Goal: Transaction & Acquisition: Obtain resource

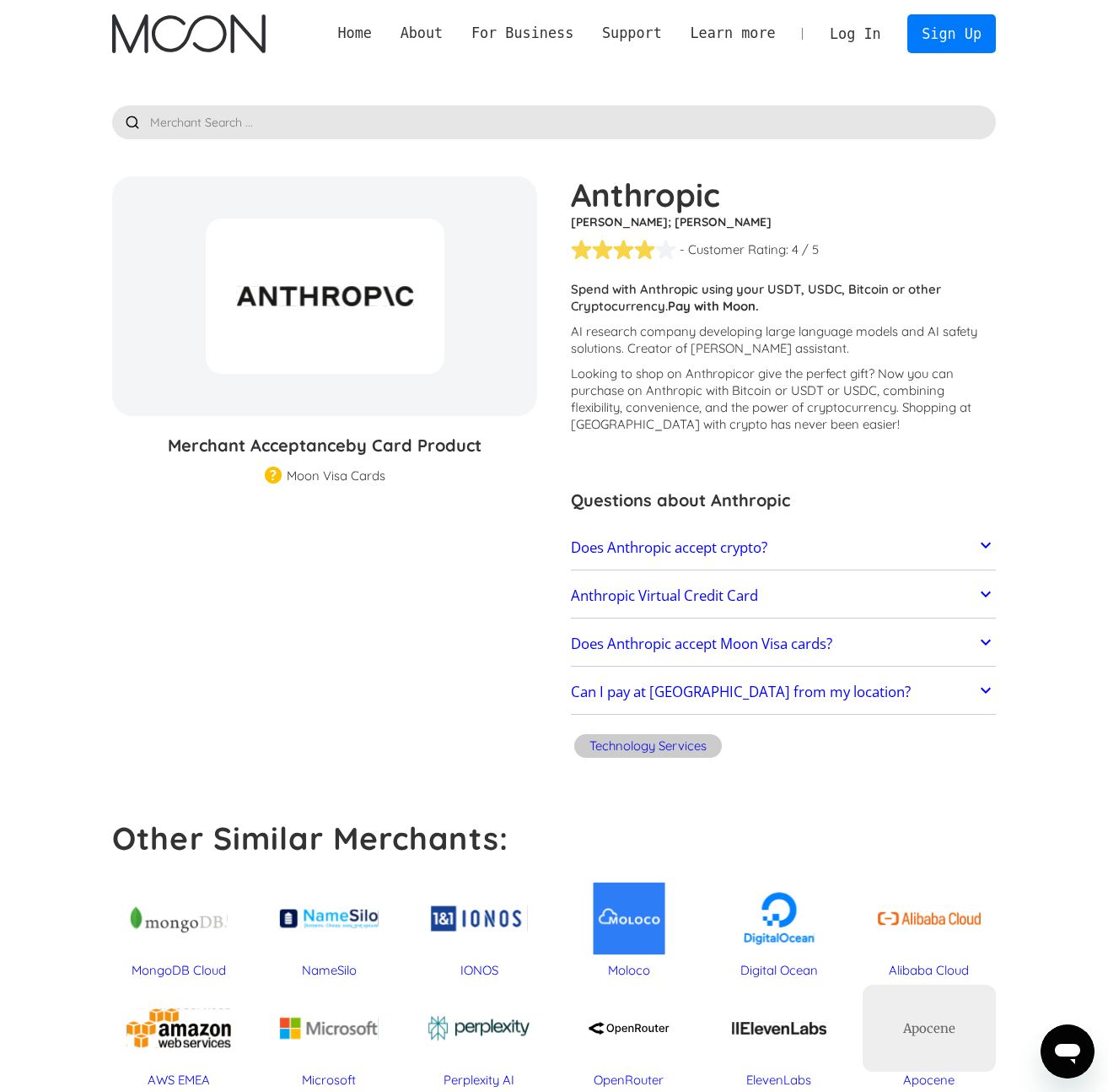
click at [668, 599] on h2 "Anthropic Virtual Credit Card" at bounding box center [665, 596] width 188 height 17
click at [913, 51] on link "Sign Up" at bounding box center [951, 34] width 87 height 38
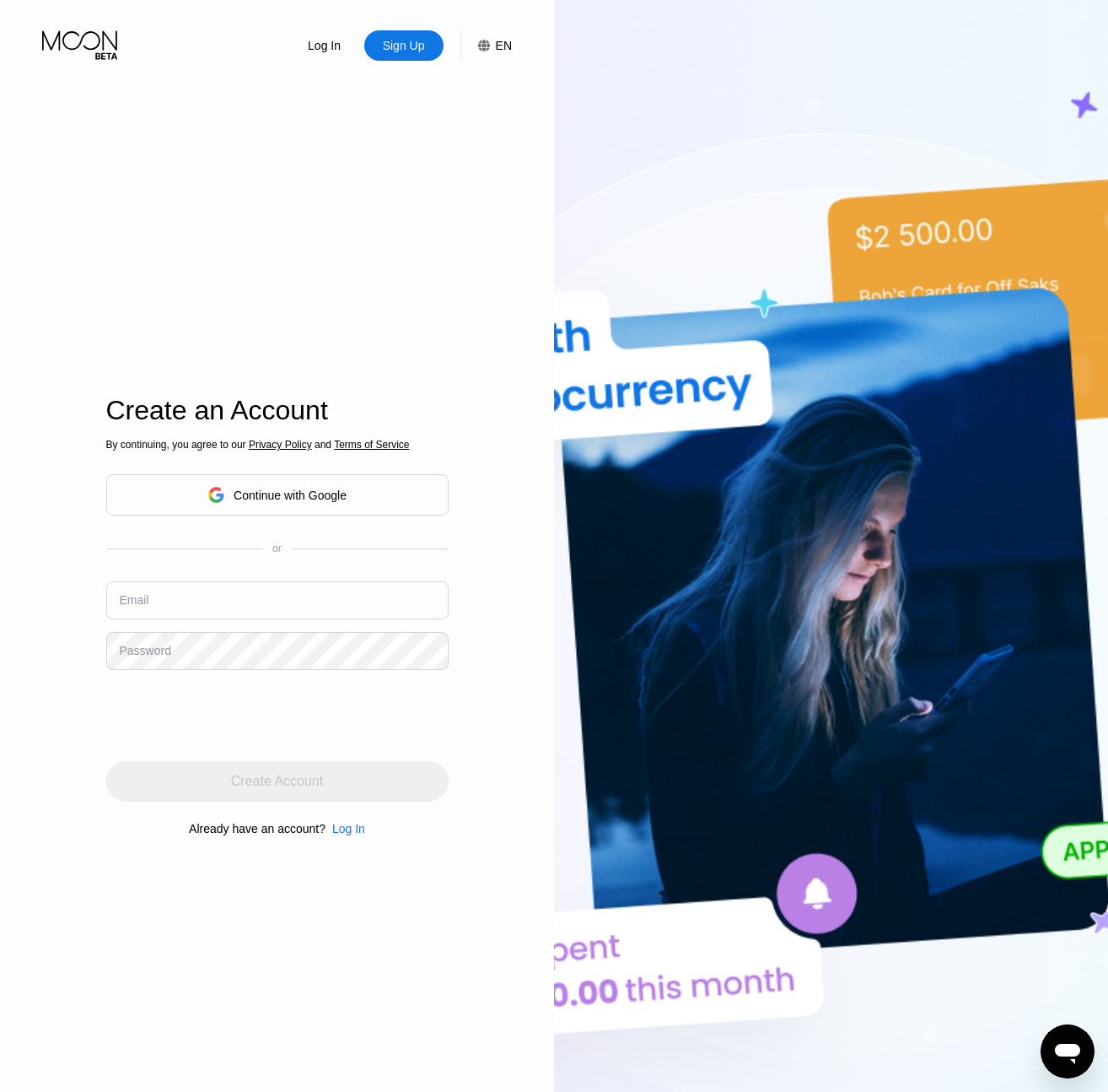
click at [347, 488] on div "Continue with Google" at bounding box center [290, 495] width 113 height 14
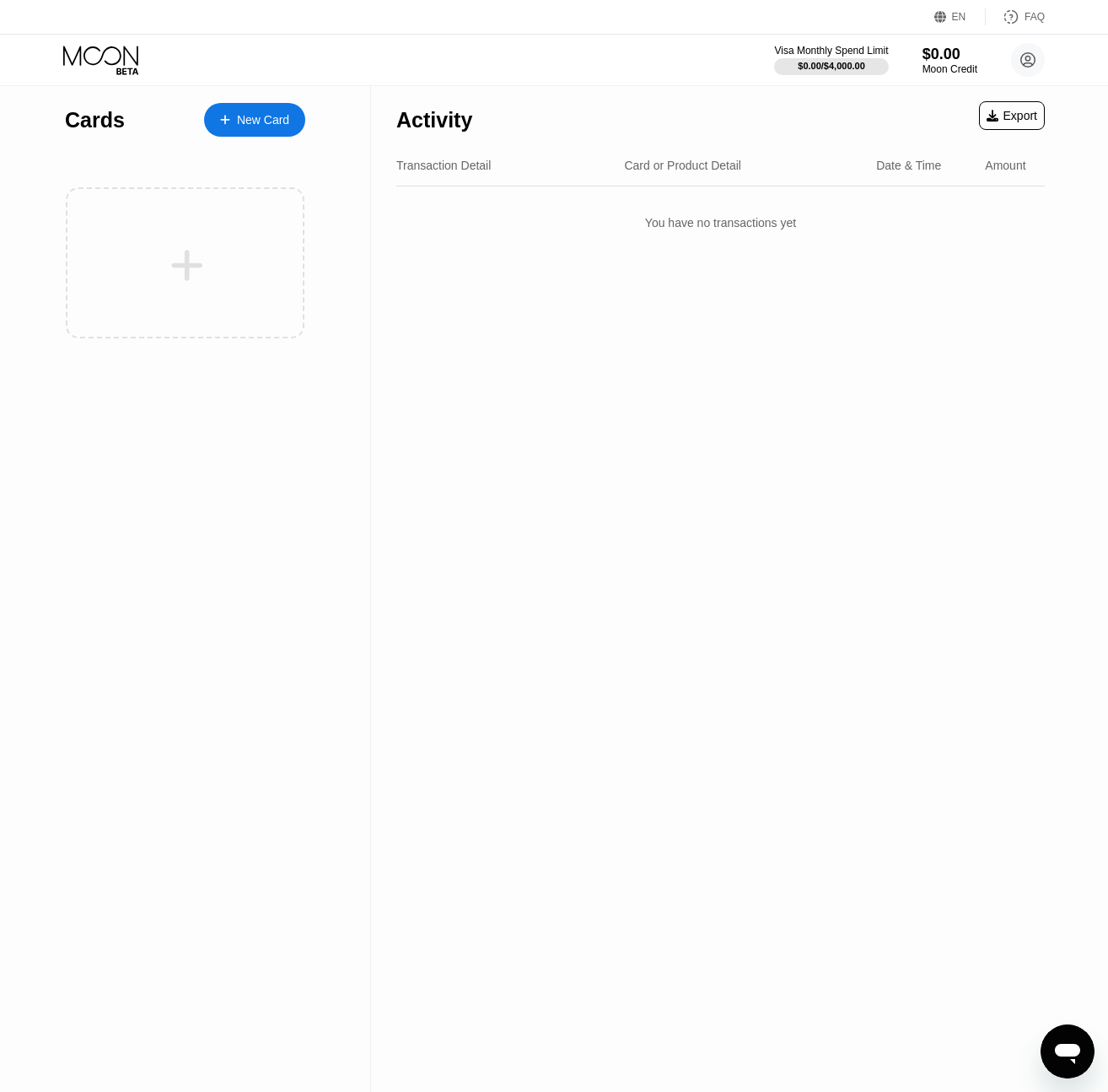
click at [258, 125] on div "New Card" at bounding box center [262, 120] width 52 height 15
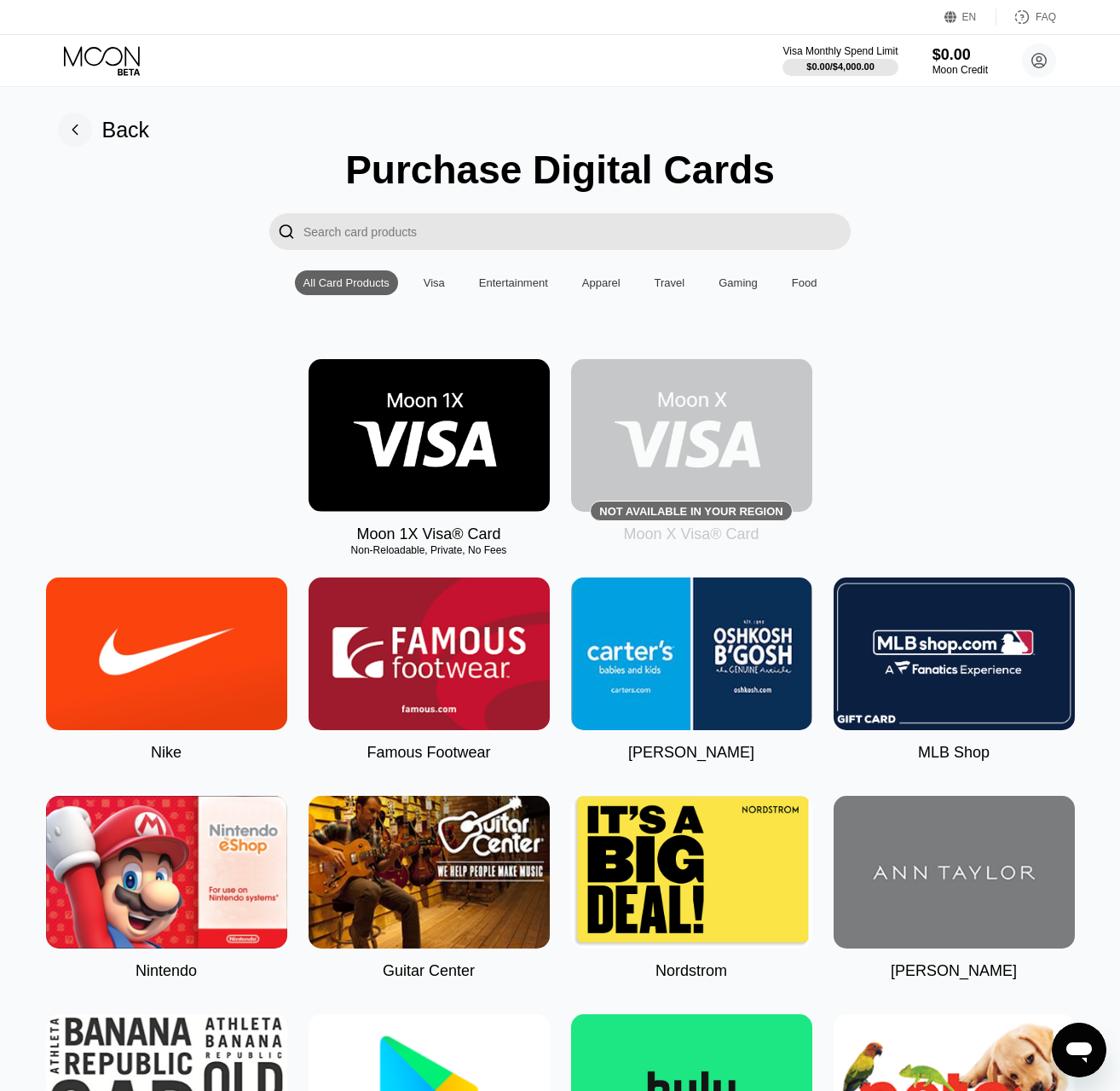
click at [451, 227] on input "Search card products" at bounding box center [577, 232] width 548 height 37
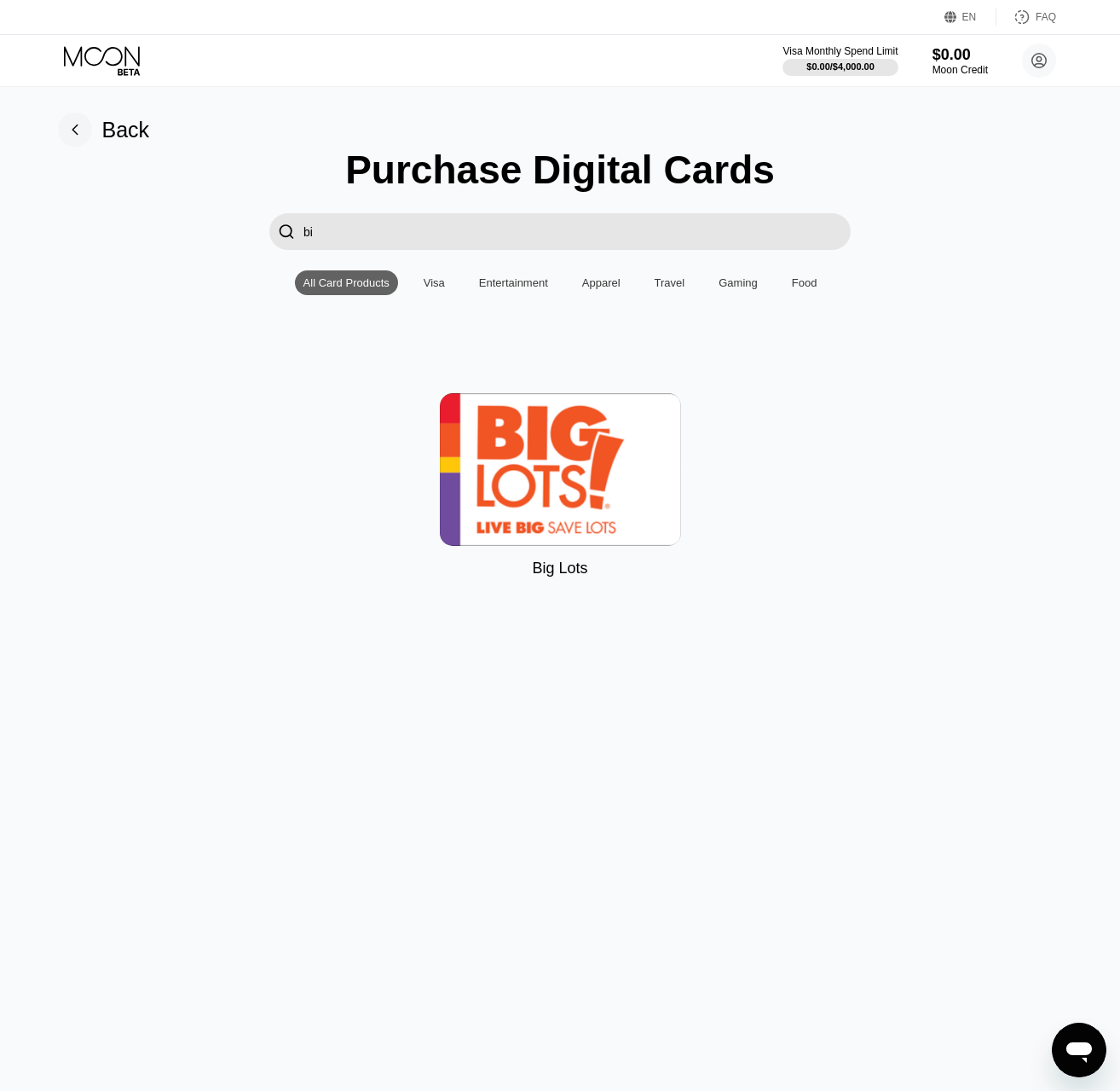
type input "b"
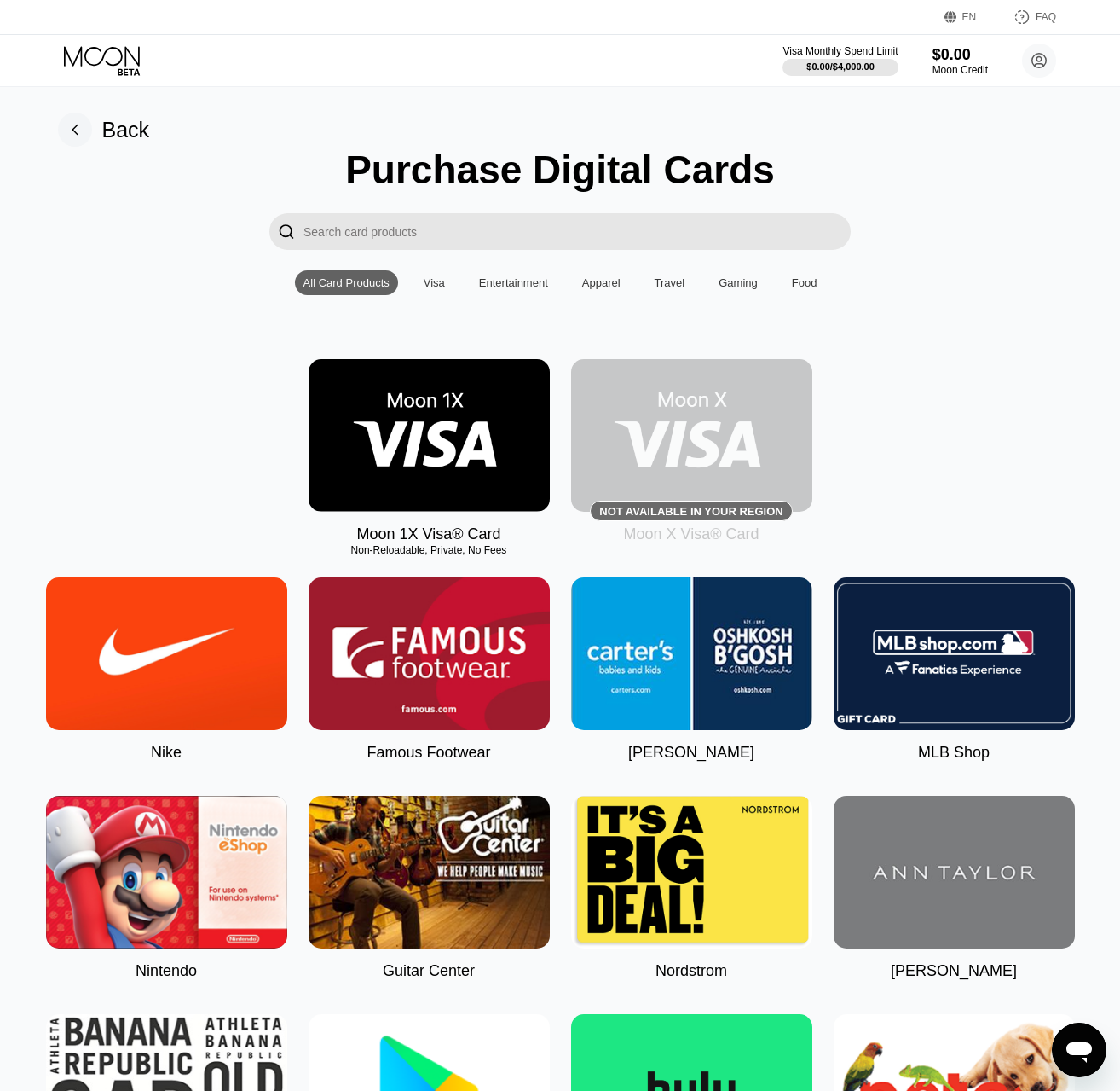
click at [385, 384] on img at bounding box center [429, 435] width 241 height 153
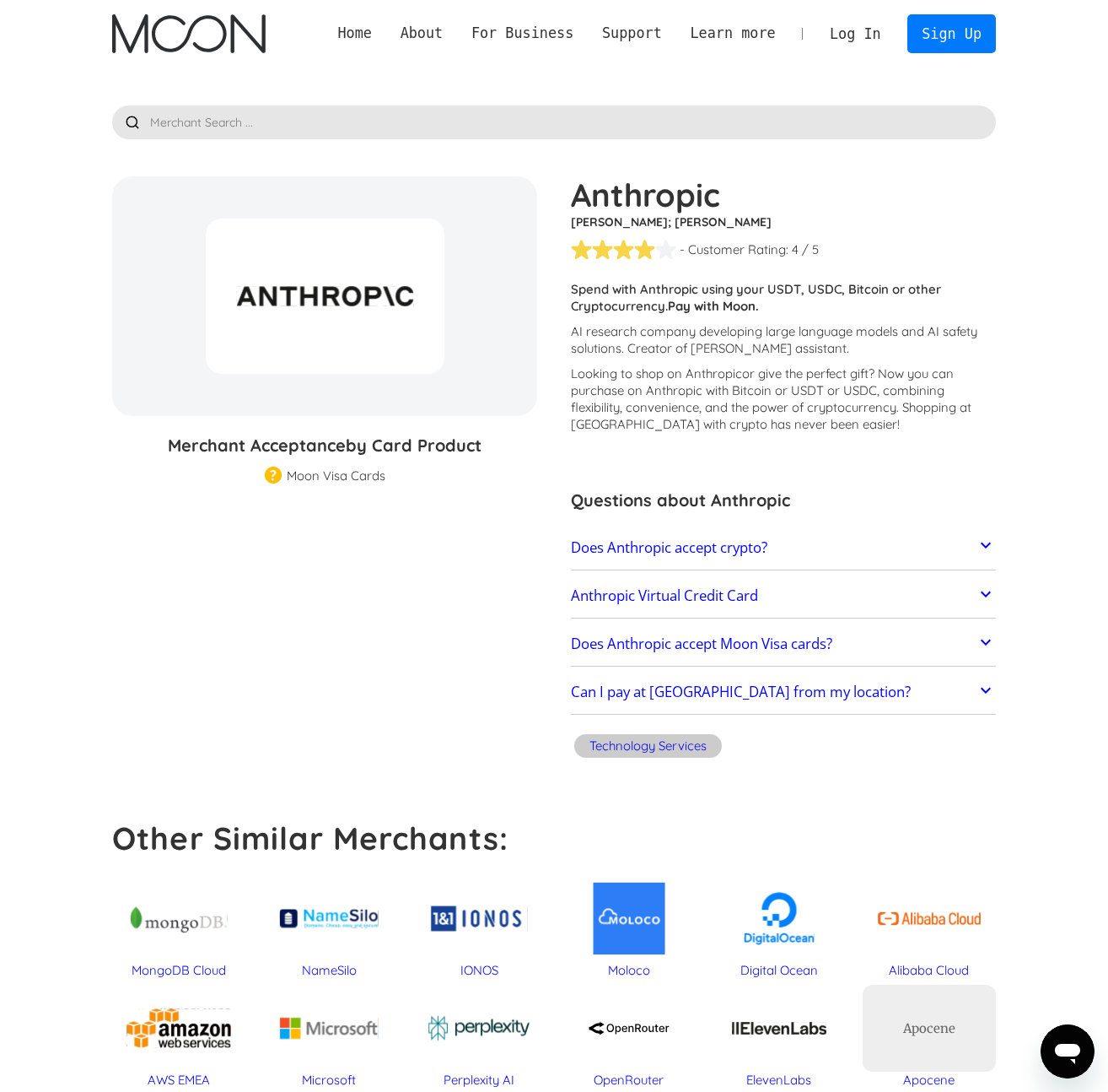
click at [850, 40] on link "Log In" at bounding box center [855, 34] width 79 height 37
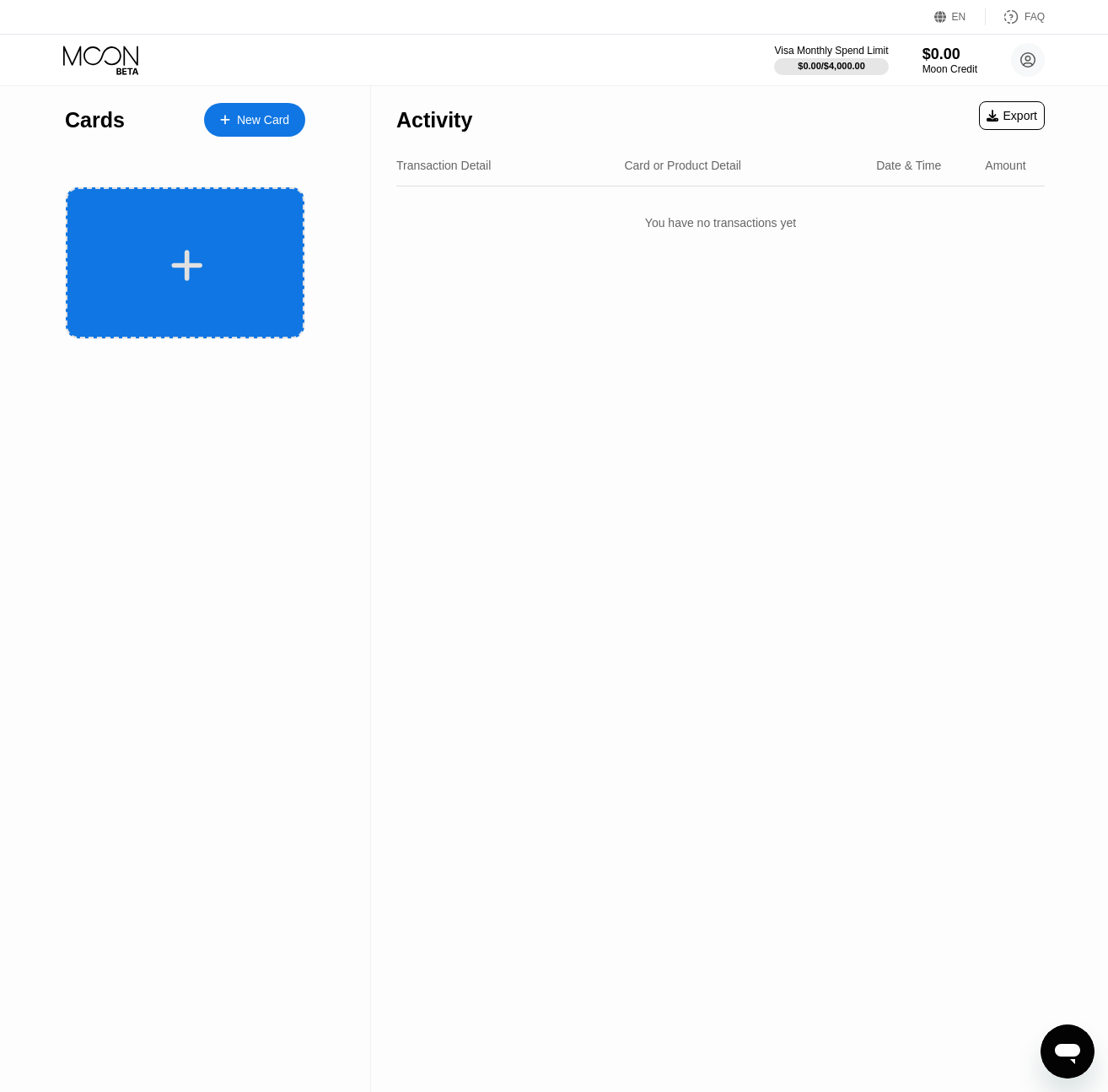
click at [266, 267] on div at bounding box center [188, 266] width 209 height 38
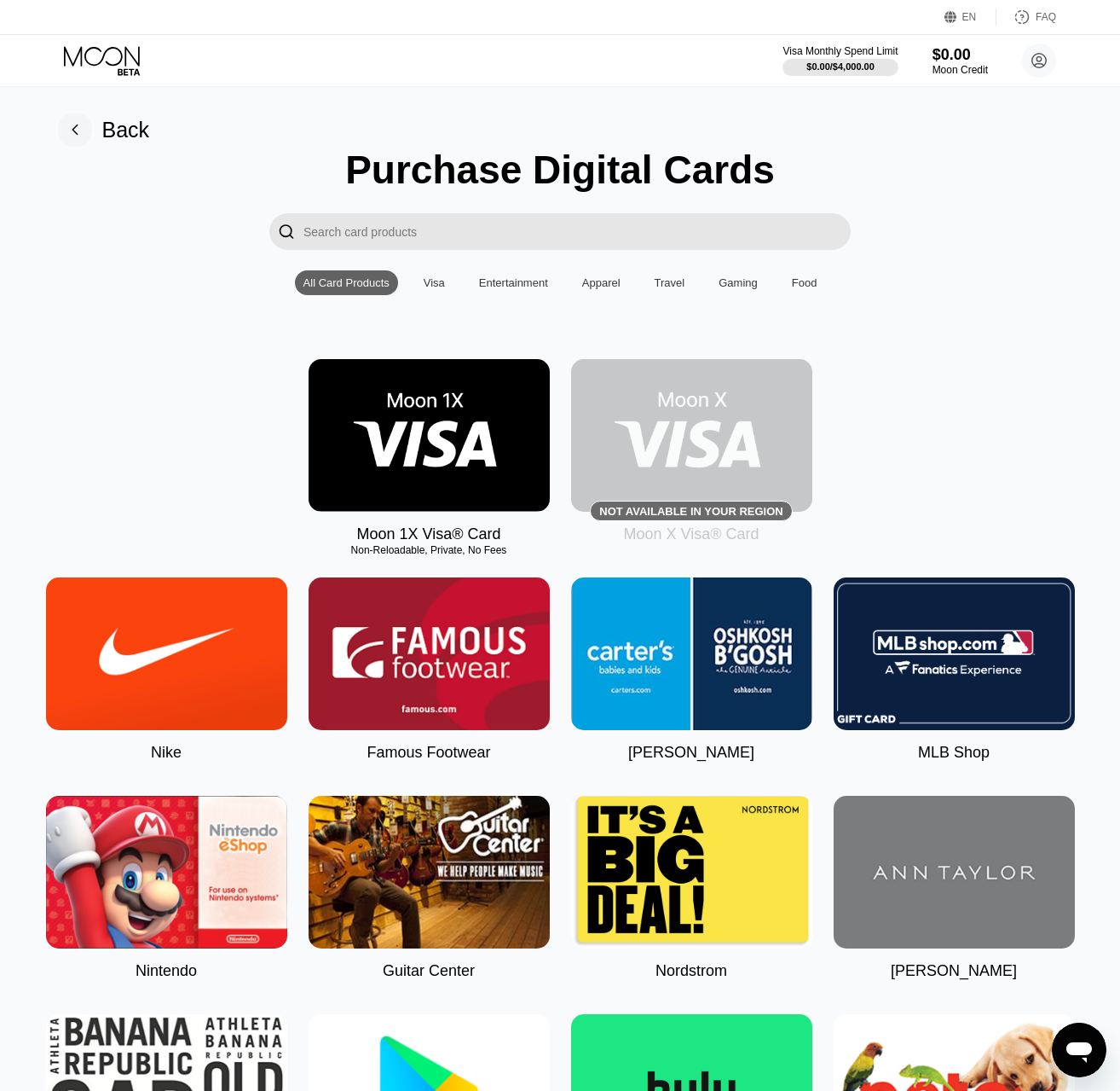
click at [464, 236] on input "Search card products" at bounding box center [577, 232] width 548 height 37
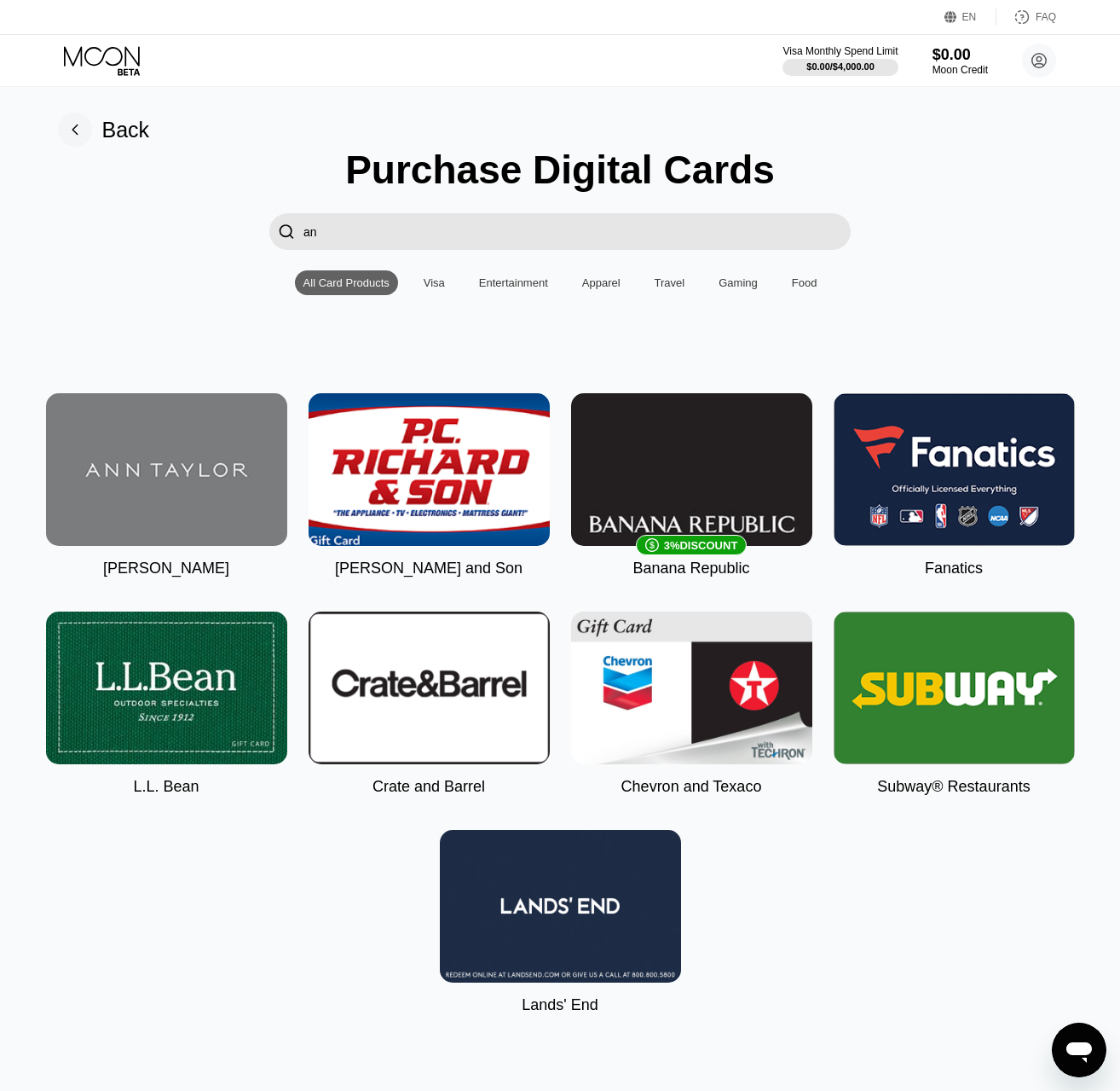
type input "an"
click at [112, 51] on icon at bounding box center [103, 61] width 79 height 29
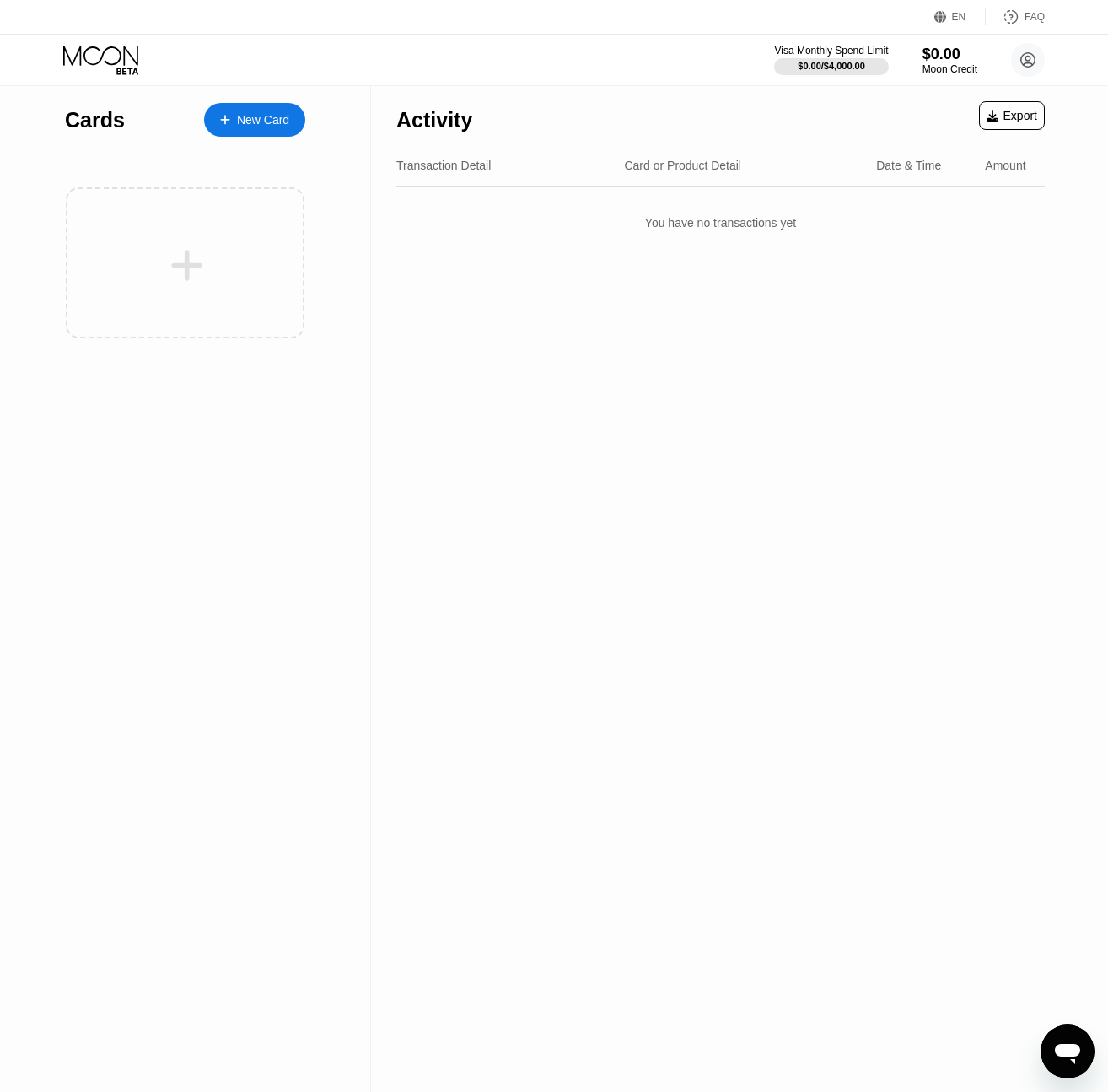
click at [107, 50] on icon at bounding box center [102, 60] width 78 height 29
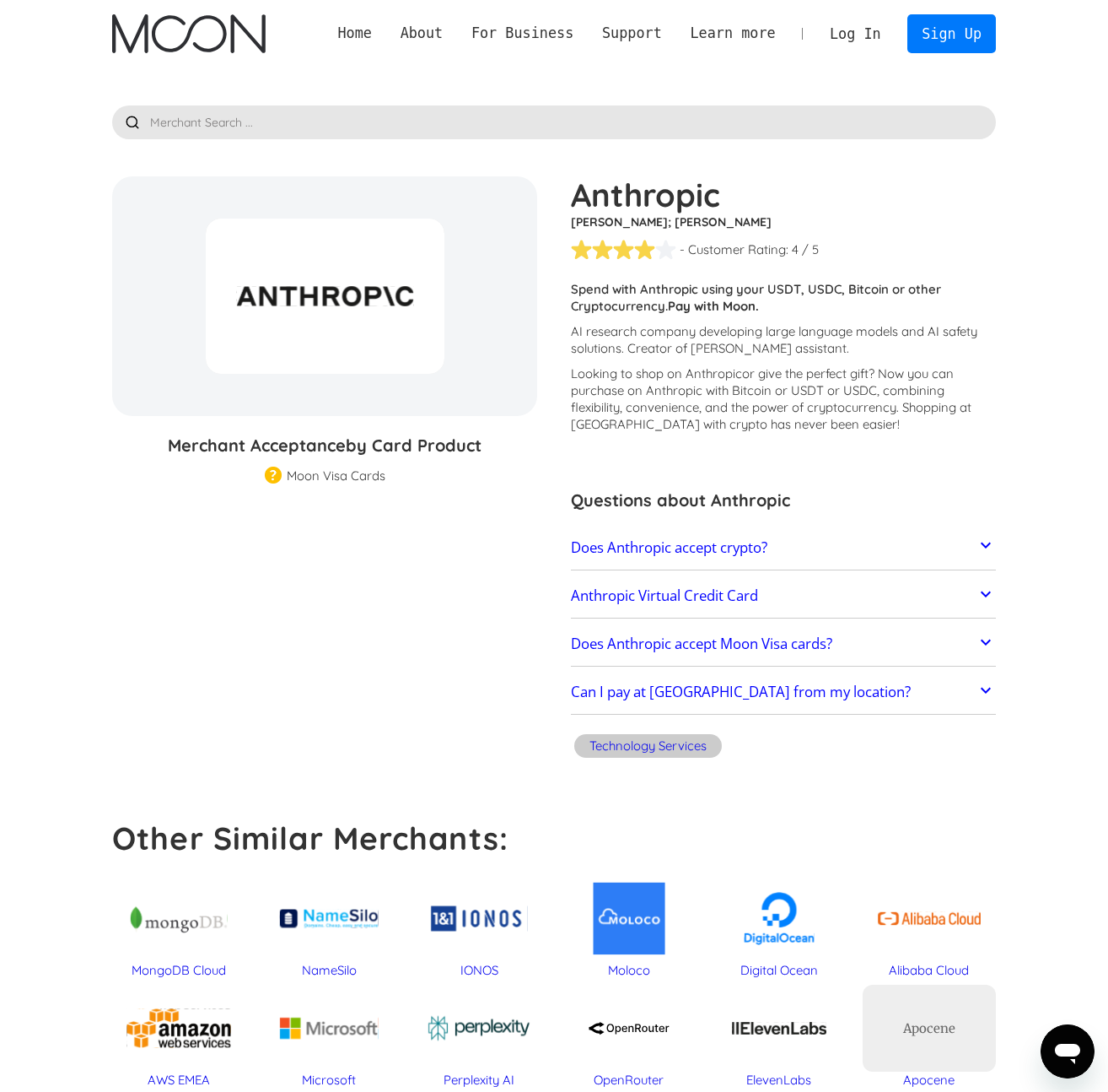
click at [361, 275] on div at bounding box center [325, 296] width 239 height 155
click at [361, 283] on div at bounding box center [325, 296] width 239 height 155
click at [625, 214] on h5 "[PERSON_NAME]; [PERSON_NAME]" at bounding box center [783, 221] width 425 height 17
click at [399, 258] on div at bounding box center [325, 296] width 239 height 155
click at [347, 466] on div "Moon Visa Cards Moon Pro (🏅) Visa Cards Moon Verified (🛡️) Visa Cards Moon Pro …" at bounding box center [325, 475] width 139 height 17
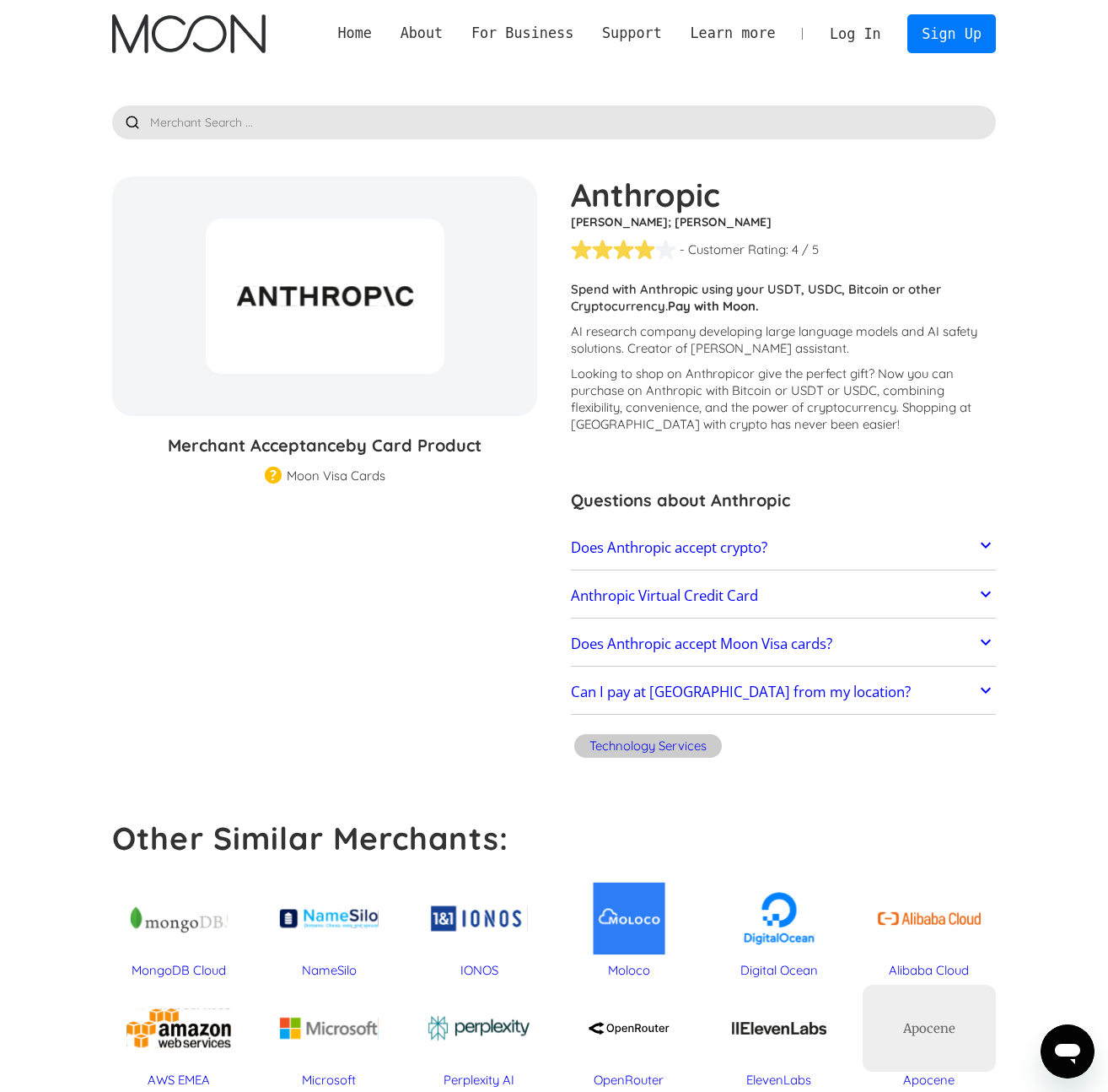
click at [262, 475] on div "Moon Visa Cards Moon Pro (🏅) Visa Cards Moon Verified (🛡️) Visa Cards Moon Pro …" at bounding box center [325, 475] width 139 height 17
click at [271, 475] on img at bounding box center [273, 475] width 17 height 19
click at [685, 636] on h2 "Does Anthropic accept Moon Visa cards?" at bounding box center [701, 644] width 261 height 17
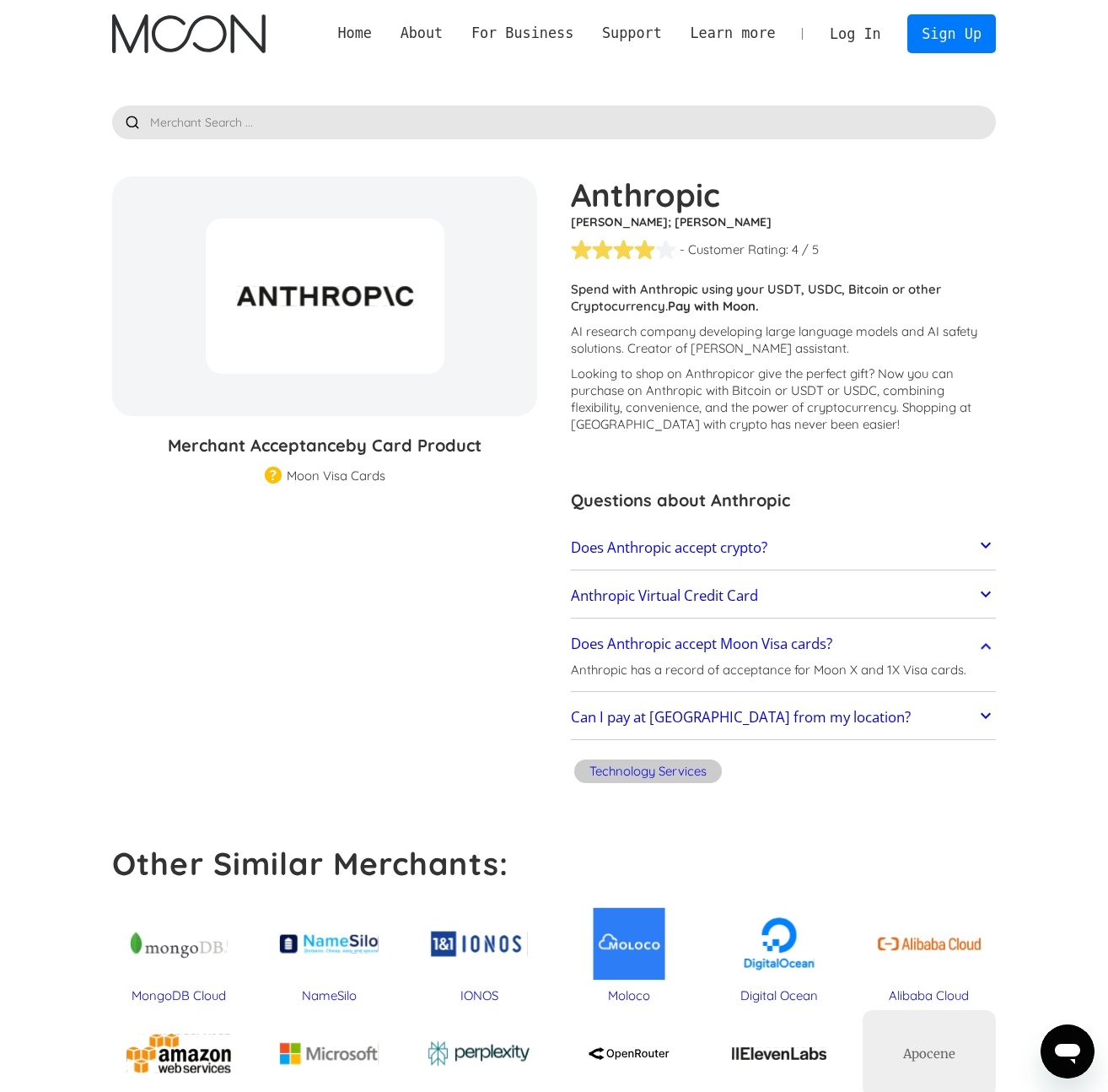
click at [880, 32] on link "Log In" at bounding box center [855, 34] width 79 height 37
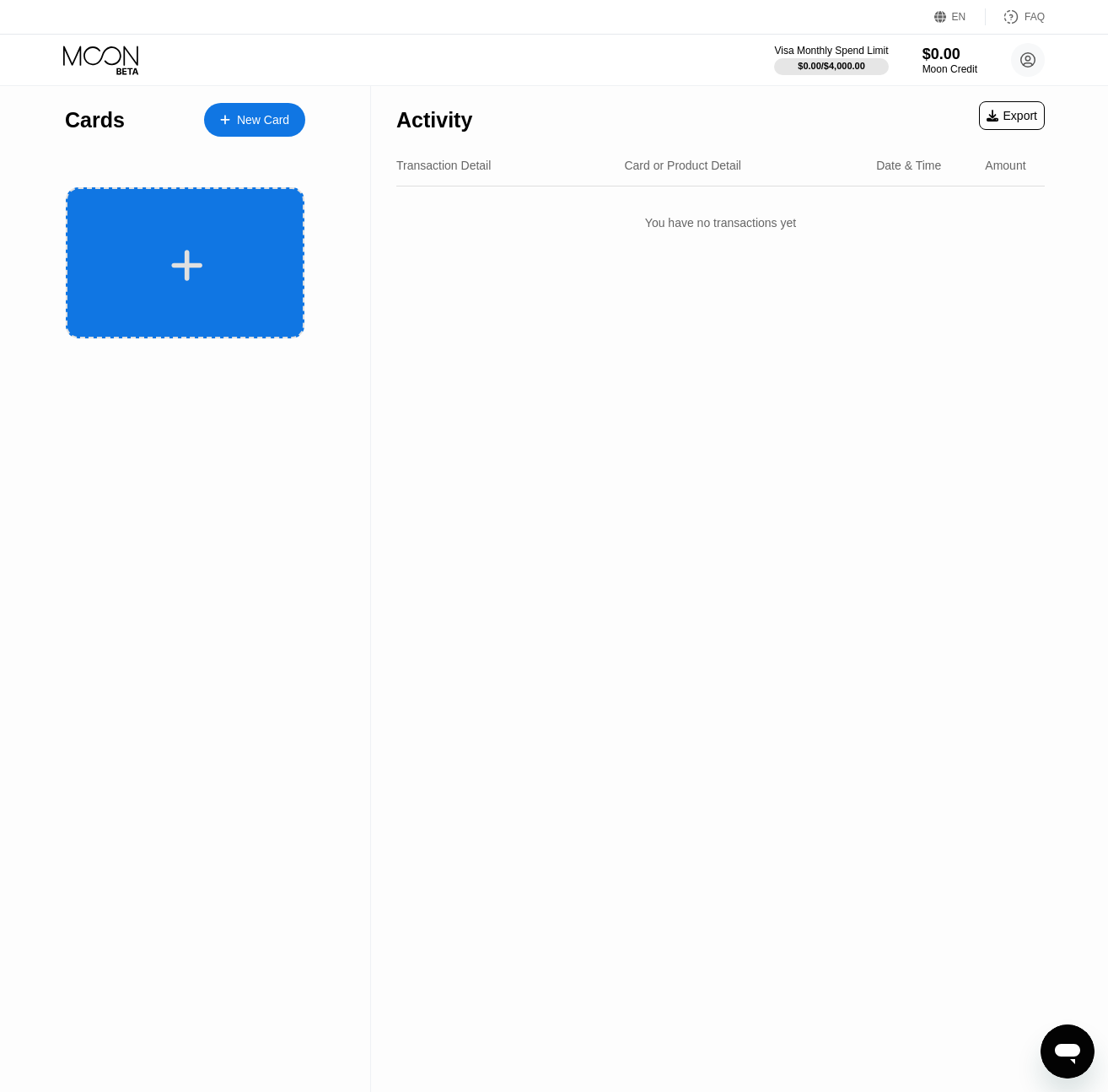
click at [161, 230] on div at bounding box center [185, 263] width 239 height 151
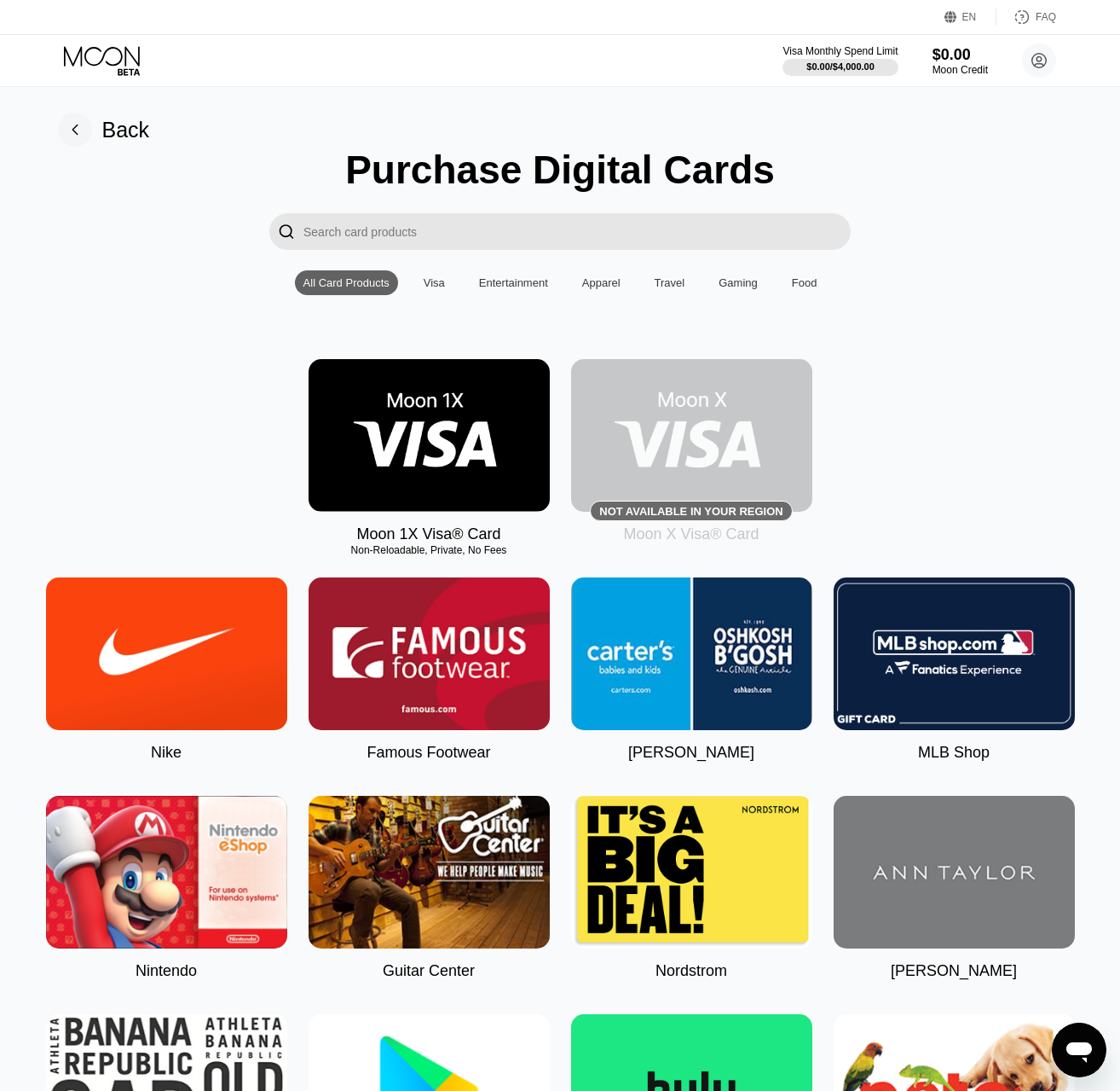
click at [487, 394] on img at bounding box center [429, 435] width 241 height 153
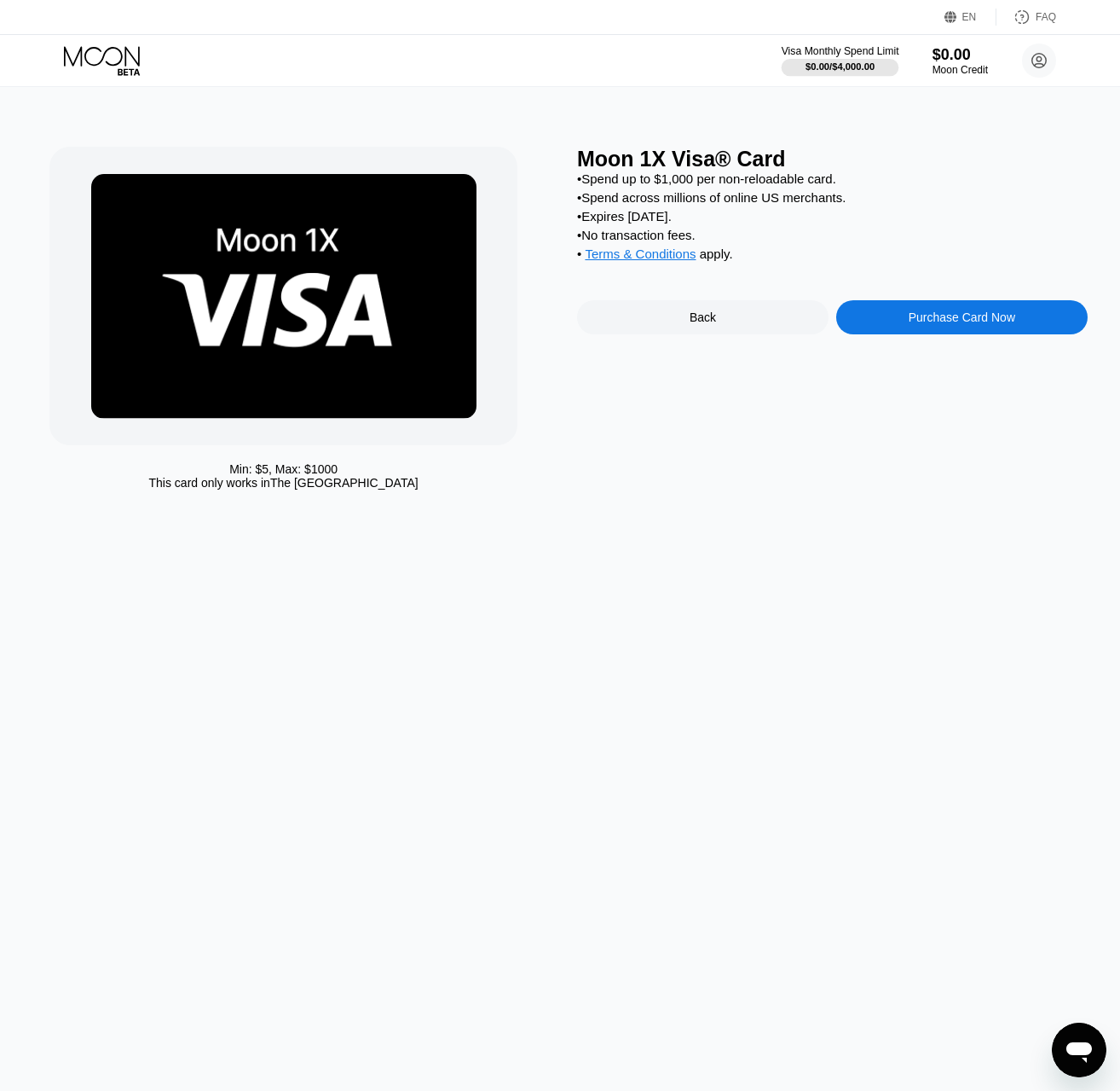
click at [805, 64] on div "$0.00 / $4,000.00" at bounding box center [839, 66] width 69 height 10
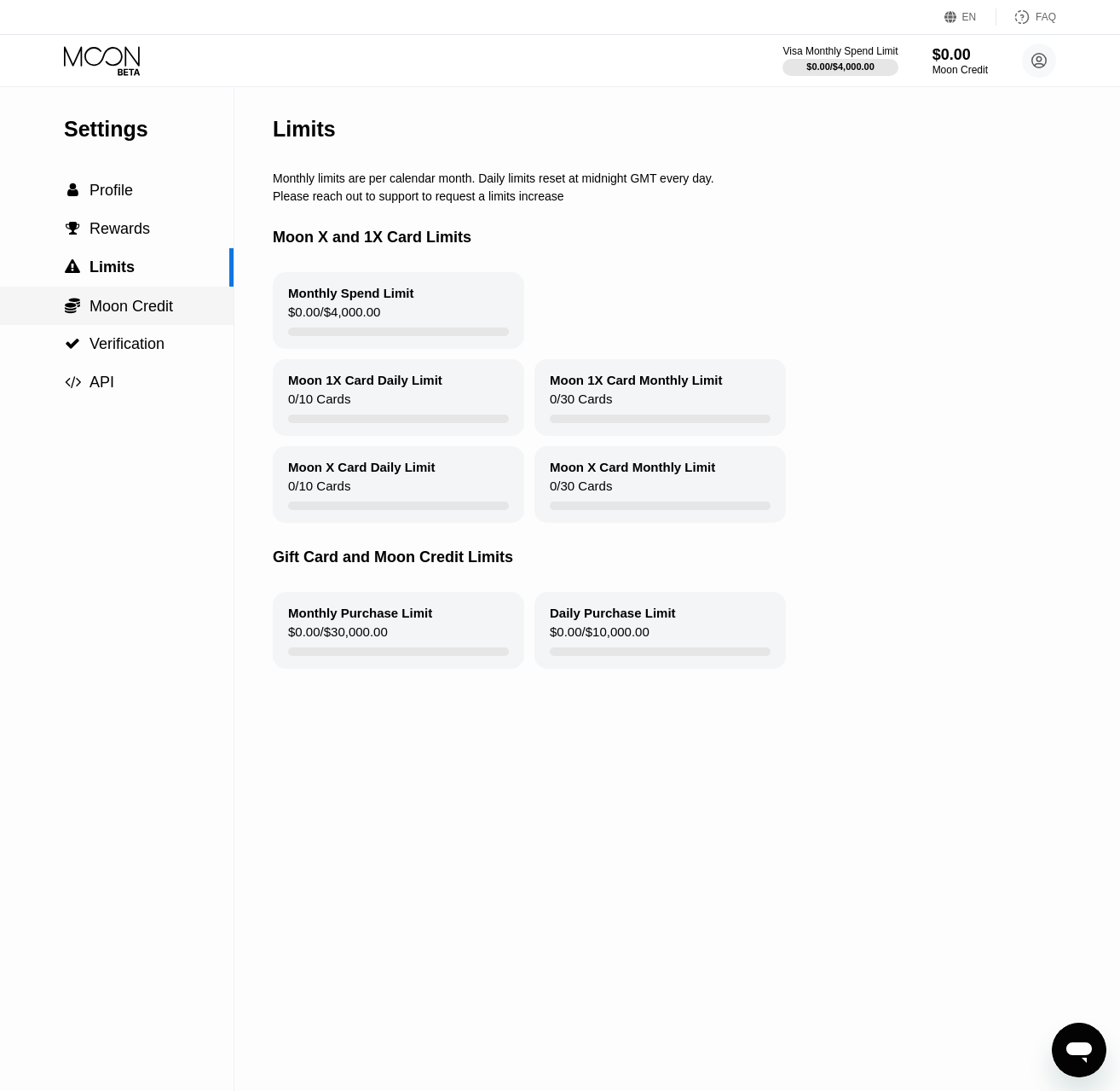
click at [138, 310] on span "Moon Credit" at bounding box center [131, 306] width 84 height 17
